Goal: Obtain resource: Download file/media

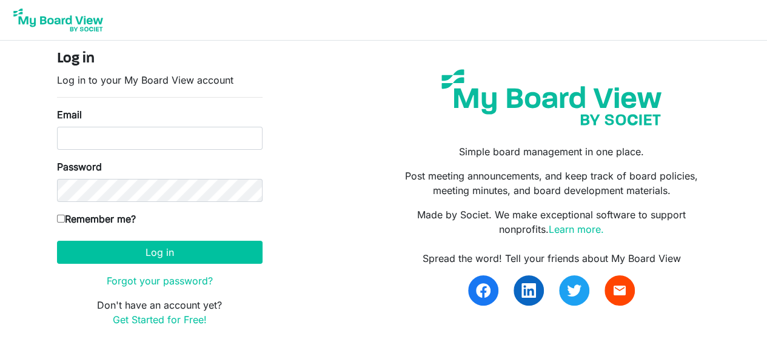
scroll to position [1941, 0]
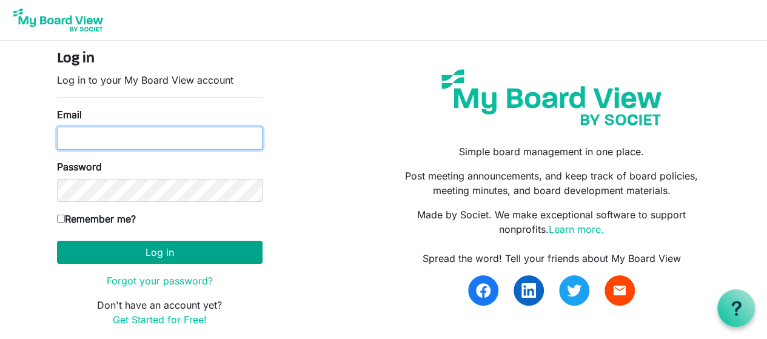
type input "[EMAIL_ADDRESS][DOMAIN_NAME]"
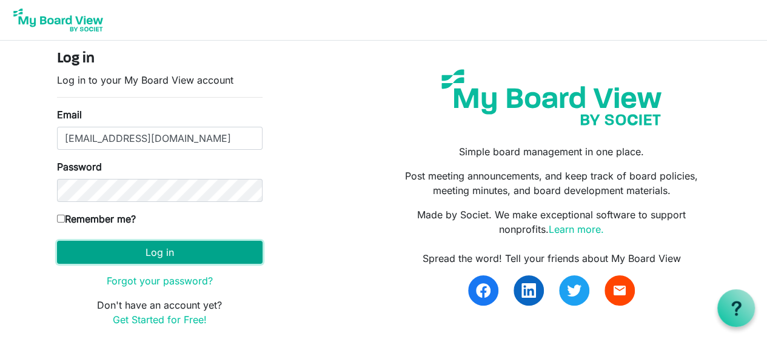
click at [172, 253] on button "Log in" at bounding box center [159, 252] width 205 height 23
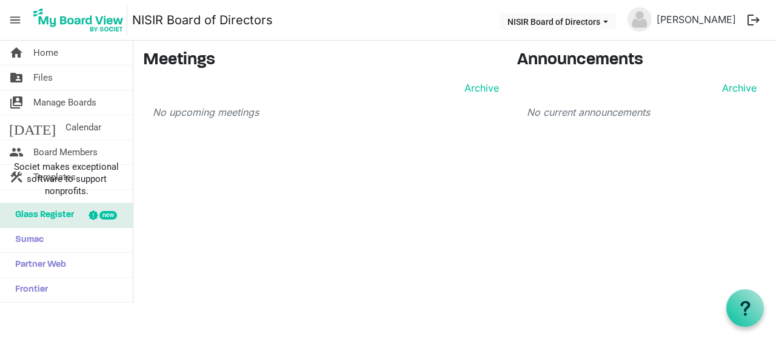
scroll to position [1941, 0]
click at [39, 73] on span "Files" at bounding box center [42, 77] width 19 height 24
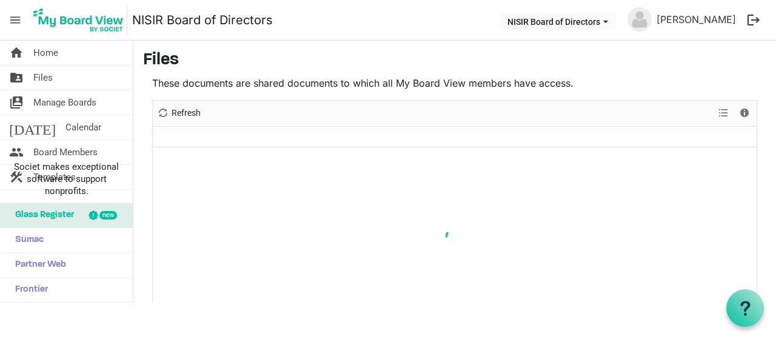
scroll to position [1941, 0]
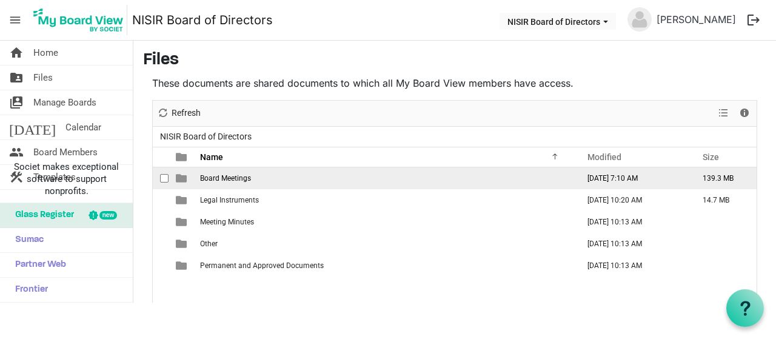
click at [271, 185] on td "Board Meetings" at bounding box center [385, 178] width 378 height 22
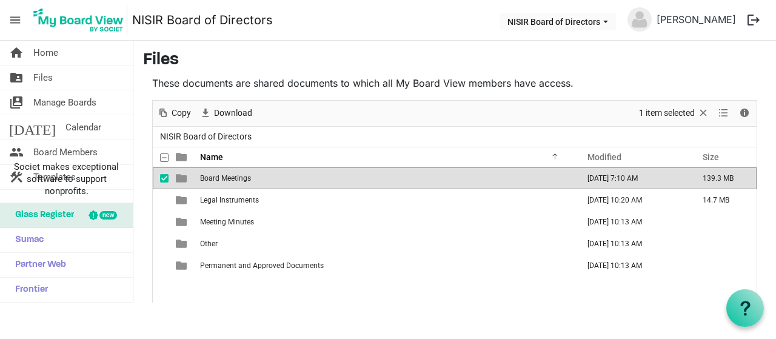
click at [271, 185] on td "Board Meetings" at bounding box center [385, 178] width 378 height 22
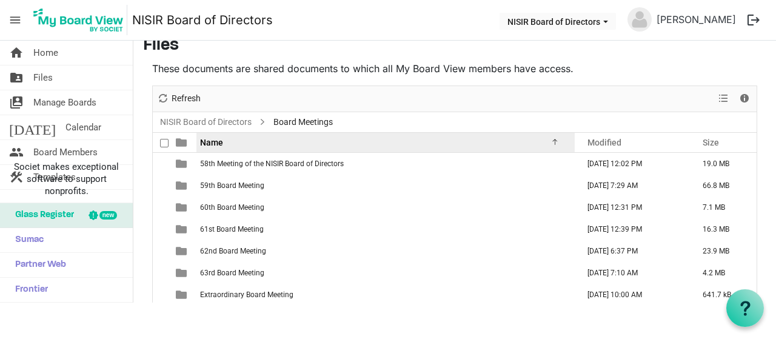
scroll to position [0, 0]
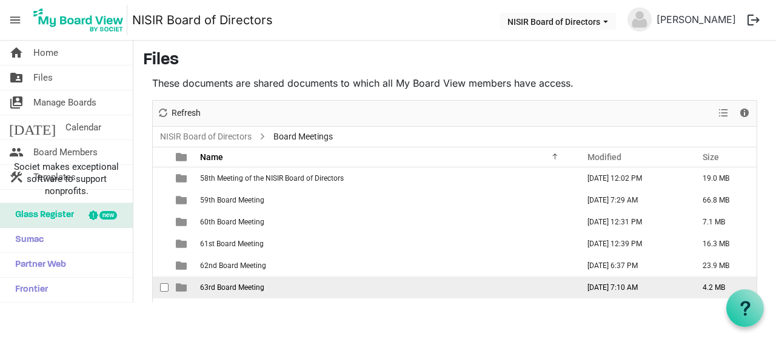
click at [308, 293] on td "63rd Board Meeting" at bounding box center [385, 287] width 378 height 22
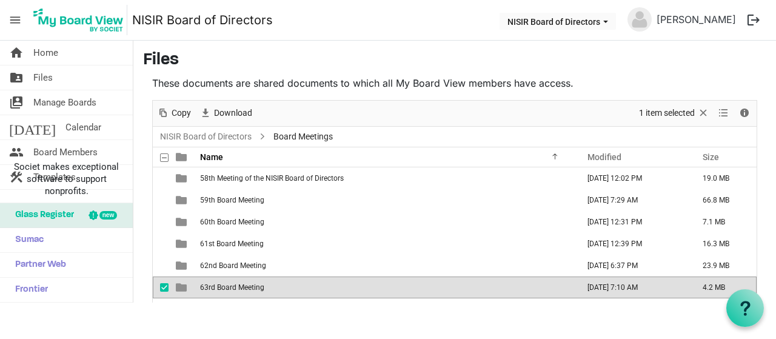
click at [308, 293] on td "63rd Board Meeting" at bounding box center [385, 287] width 378 height 22
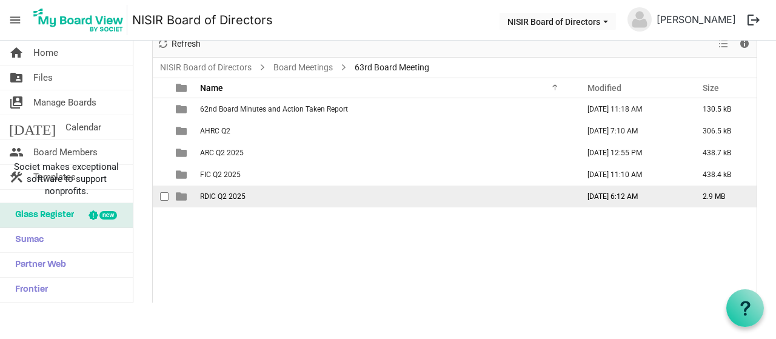
click at [253, 189] on td "RDIC Q2 2025" at bounding box center [385, 196] width 378 height 22
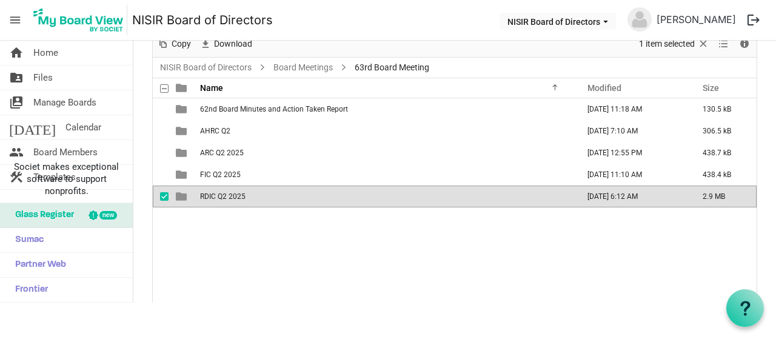
click at [253, 189] on td "RDIC Q2 2025" at bounding box center [385, 196] width 378 height 22
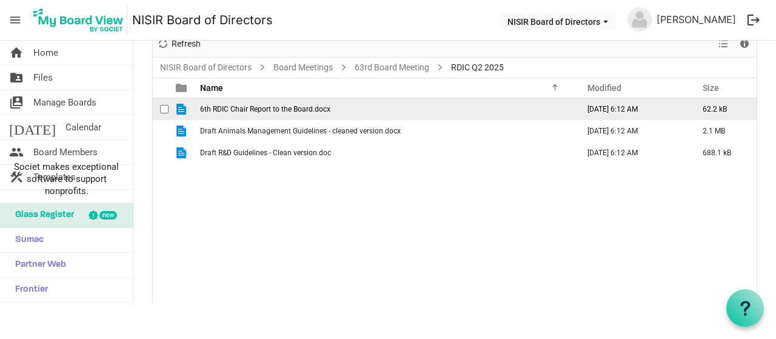
click at [326, 106] on span "6th RDIC Chair Report to the Board.docx" at bounding box center [265, 109] width 130 height 8
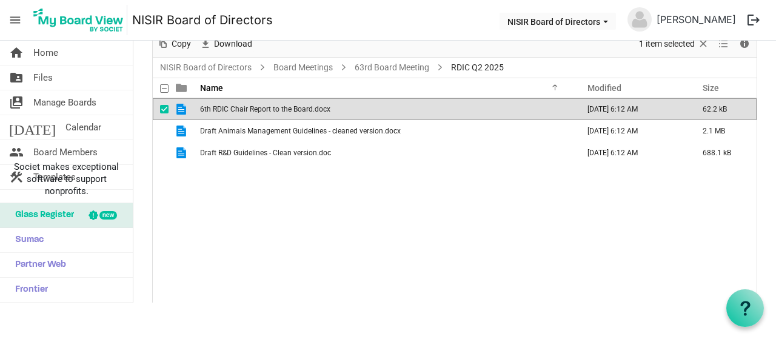
click at [326, 106] on span "6th RDIC Chair Report to the Board.docx" at bounding box center [265, 109] width 130 height 8
click at [324, 109] on span "6th RDIC Chair Report to the Board.docx" at bounding box center [265, 109] width 130 height 8
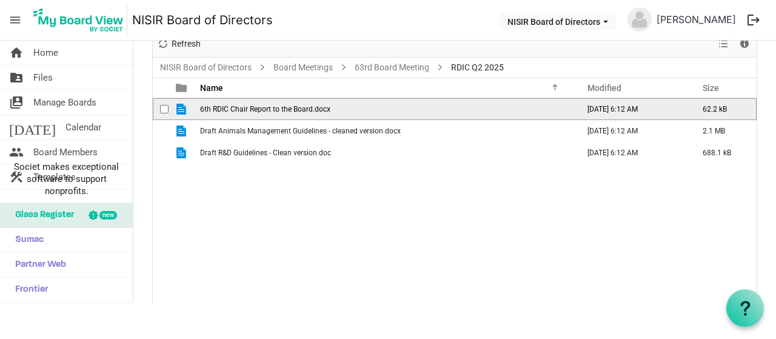
click at [324, 109] on span "6th RDIC Chair Report to the Board.docx" at bounding box center [265, 109] width 130 height 8
